Goal: Check status: Check status

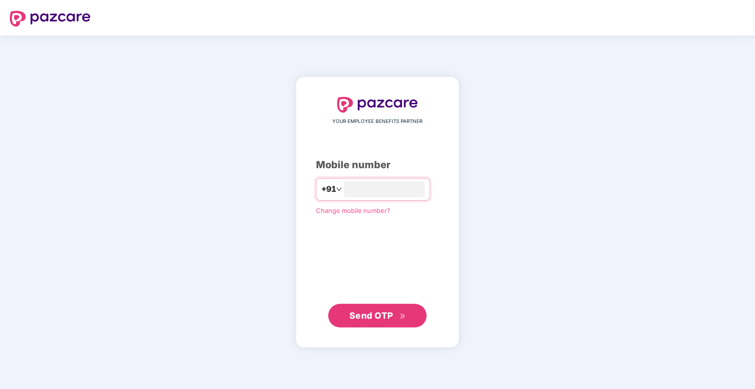
type input "**********"
click at [392, 303] on div "**********" at bounding box center [377, 212] width 123 height 230
click at [390, 313] on span "Send OTP" at bounding box center [372, 315] width 44 height 10
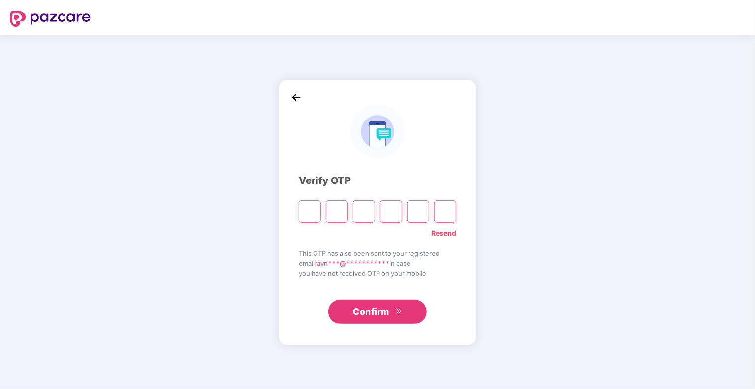
type input "*"
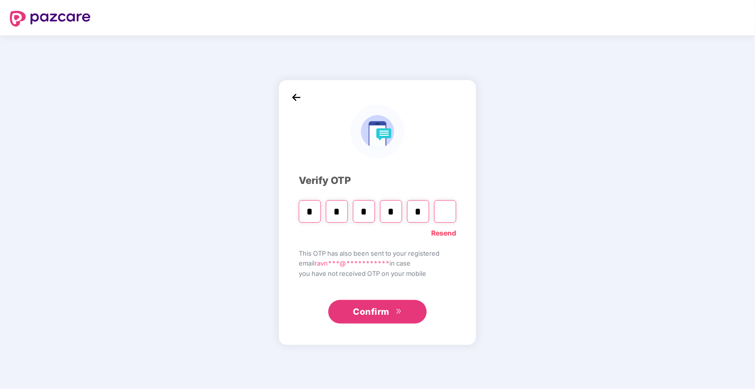
type input "*"
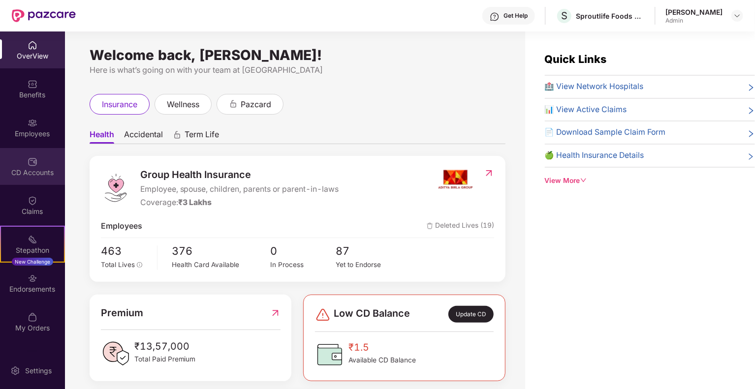
click at [45, 165] on div "CD Accounts" at bounding box center [32, 166] width 65 height 37
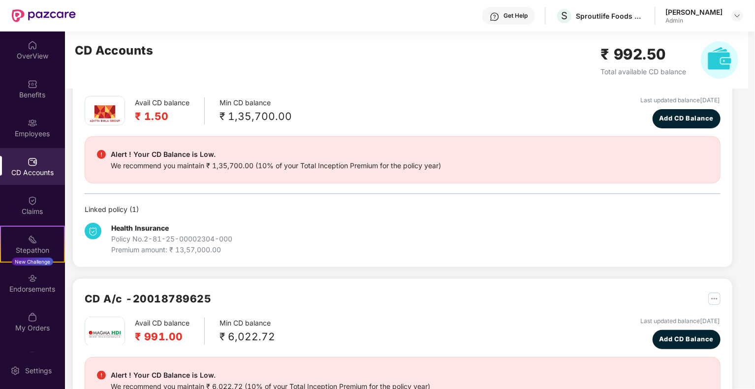
scroll to position [41, 0]
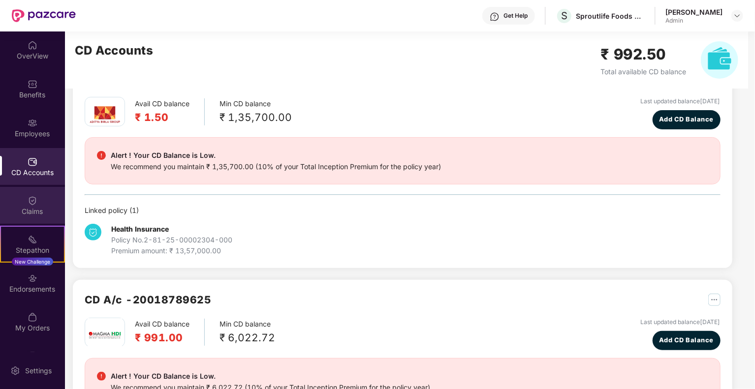
click at [24, 210] on div "Claims" at bounding box center [32, 212] width 65 height 10
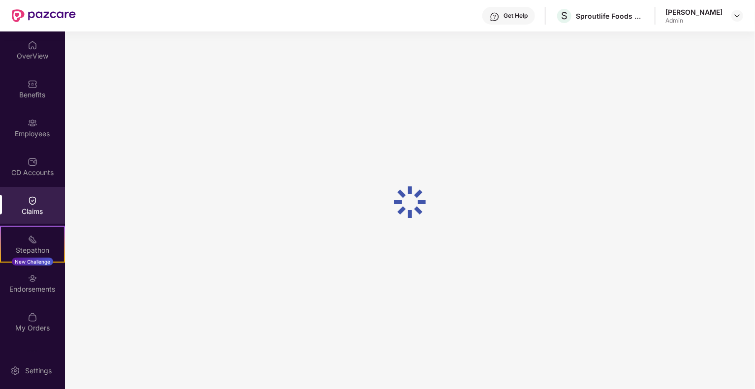
scroll to position [0, 0]
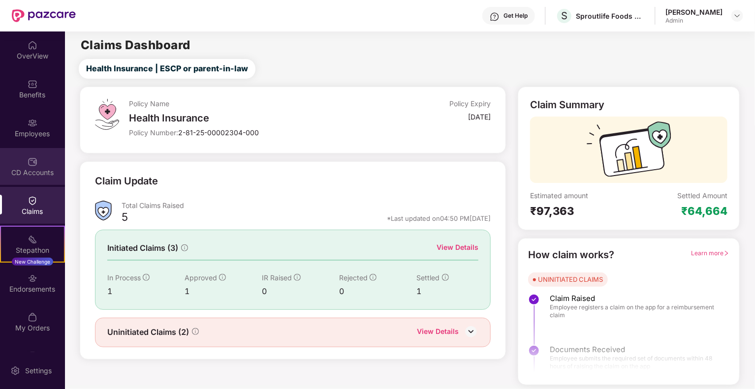
click at [30, 172] on div "CD Accounts" at bounding box center [32, 173] width 65 height 10
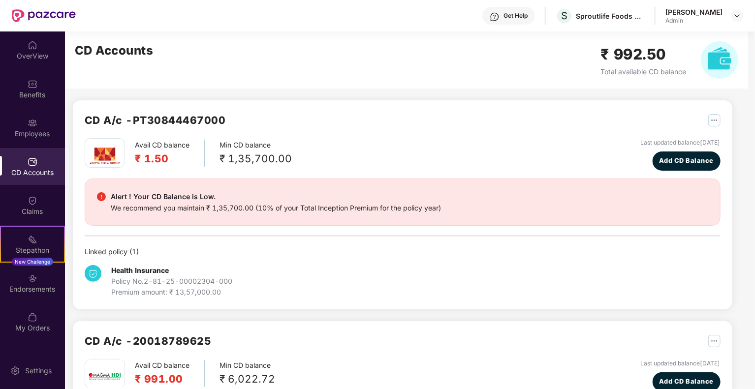
click at [230, 156] on div "₹ 1,35,700.00" at bounding box center [256, 159] width 72 height 16
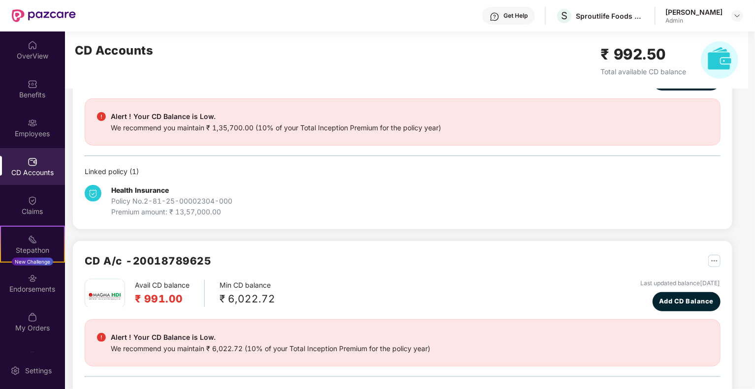
scroll to position [81, 0]
